Goal: Find specific page/section: Find specific page/section

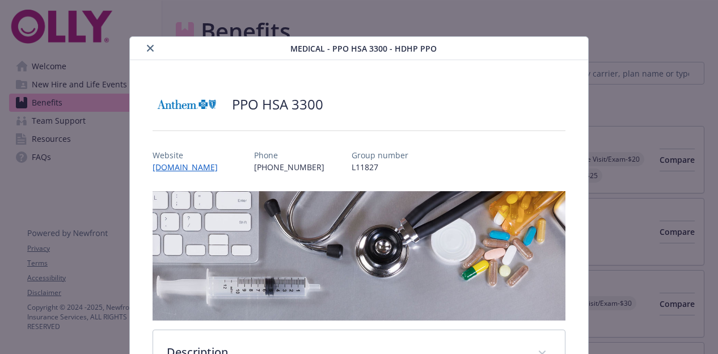
scroll to position [927, 0]
